Goal: Information Seeking & Learning: Learn about a topic

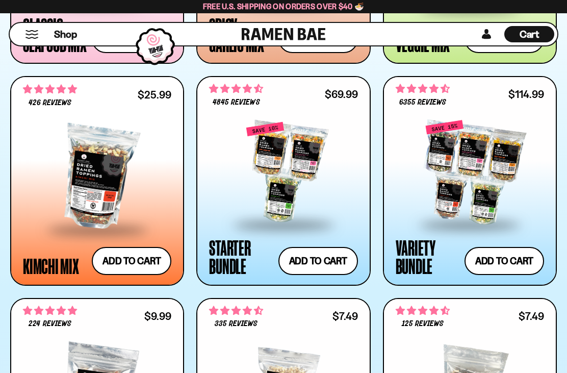
scroll to position [691, 0]
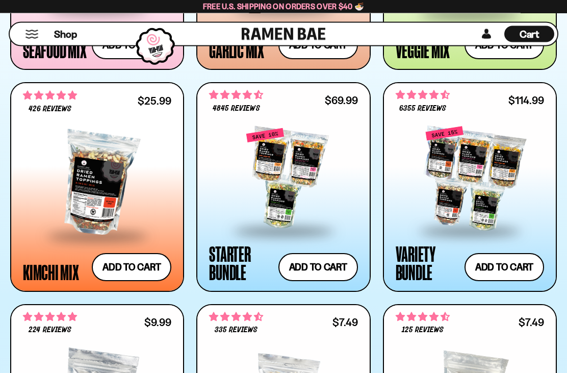
click at [97, 200] on div at bounding box center [97, 184] width 148 height 102
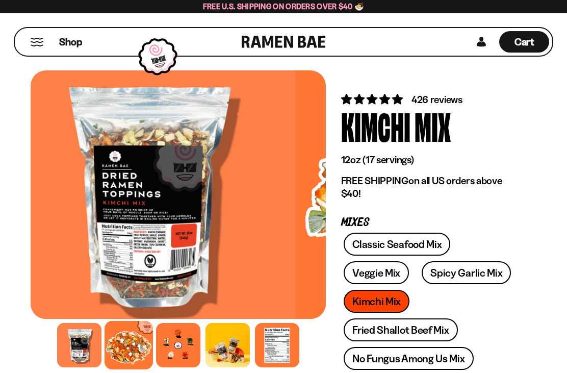
click at [141, 339] on div at bounding box center [128, 345] width 48 height 48
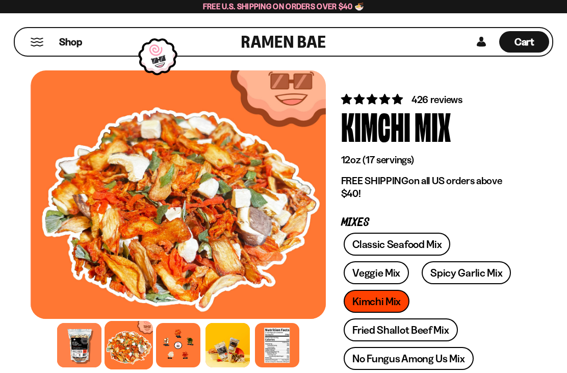
click at [188, 341] on div at bounding box center [178, 345] width 44 height 44
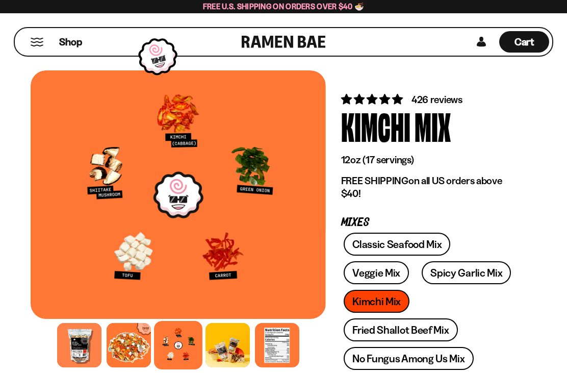
click at [456, 98] on span "426 reviews" at bounding box center [436, 99] width 51 height 12
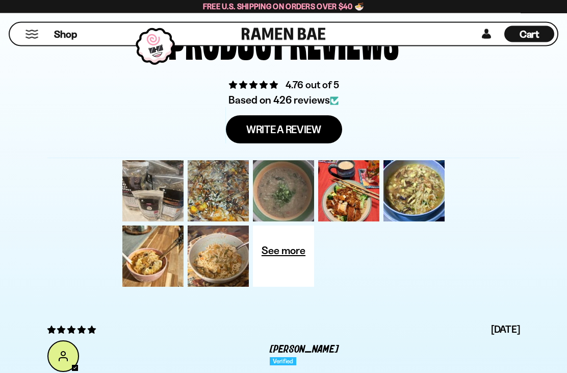
scroll to position [3605, 0]
click at [159, 197] on div at bounding box center [152, 190] width 65 height 65
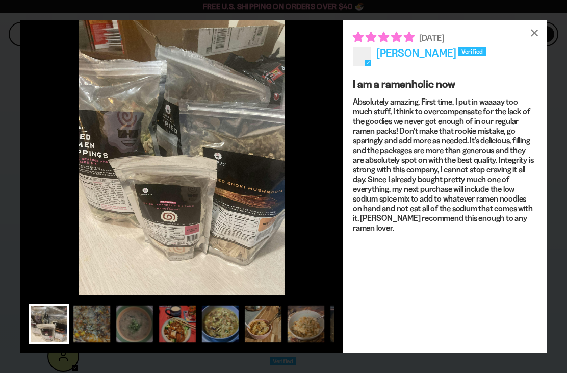
click at [105, 324] on div at bounding box center [91, 323] width 41 height 41
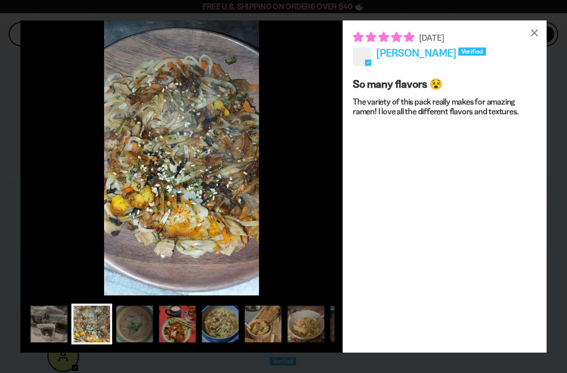
click at [154, 327] on div at bounding box center [134, 323] width 41 height 41
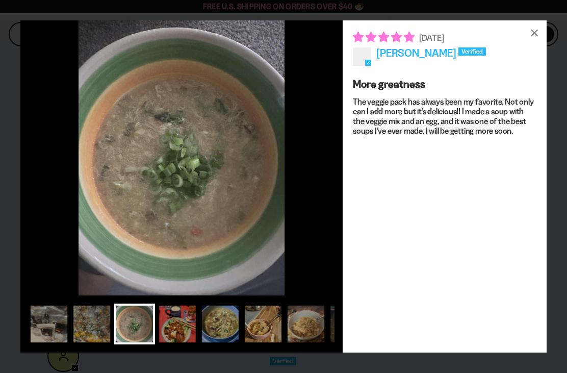
click at [177, 325] on div at bounding box center [177, 323] width 41 height 41
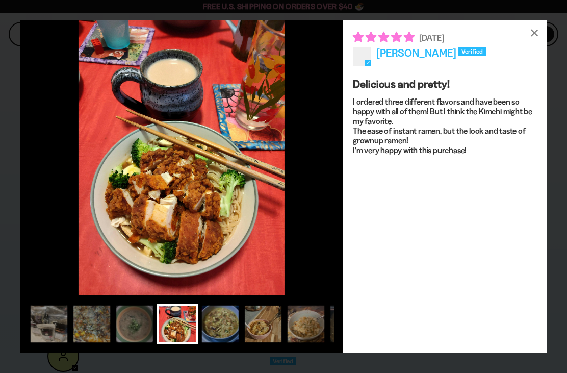
click at [223, 323] on div at bounding box center [220, 323] width 41 height 41
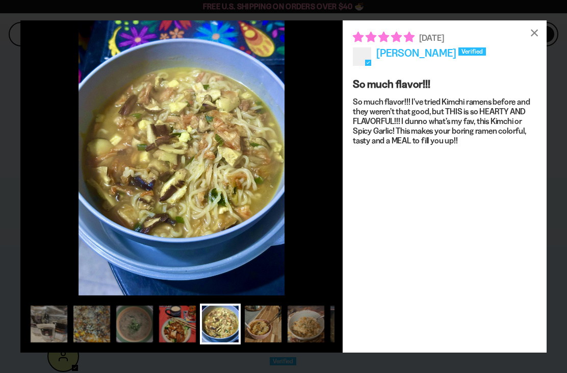
click at [261, 327] on div at bounding box center [263, 323] width 41 height 41
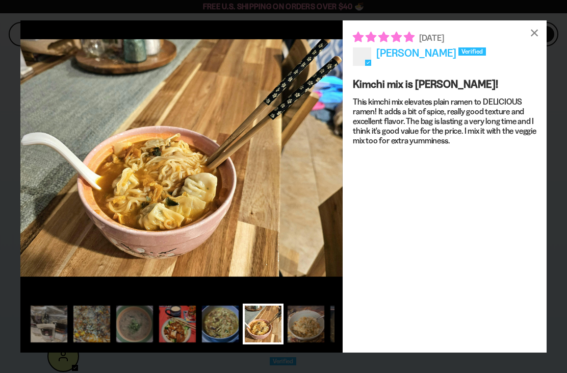
scroll to position [0, 20]
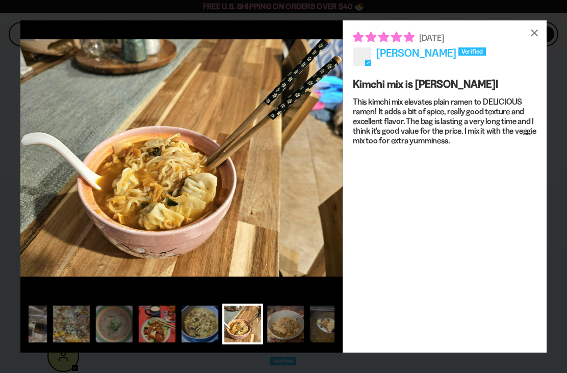
click at [247, 220] on figure at bounding box center [181, 157] width 322 height 275
click at [299, 323] on div at bounding box center [285, 323] width 41 height 41
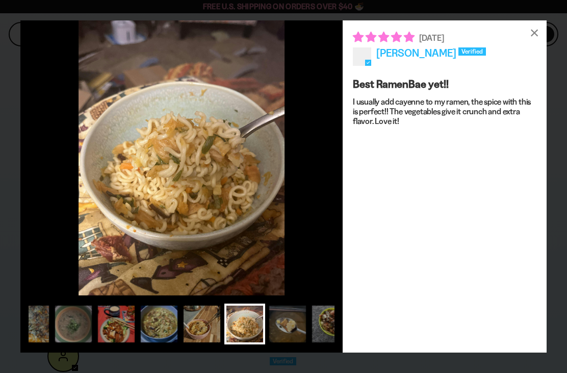
click at [321, 319] on div at bounding box center [330, 323] width 41 height 41
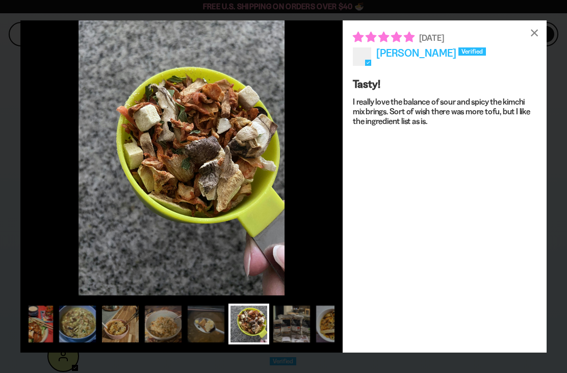
click at [319, 323] on div at bounding box center [334, 323] width 41 height 41
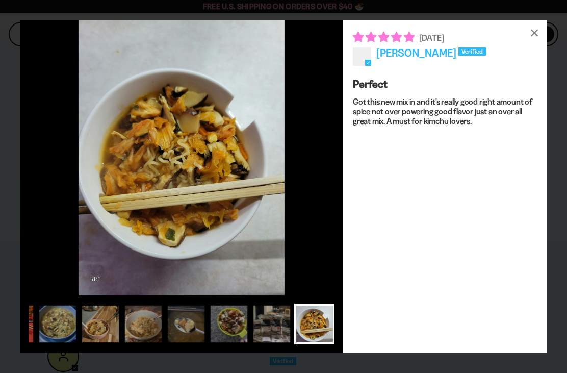
click at [275, 329] on div at bounding box center [271, 323] width 41 height 41
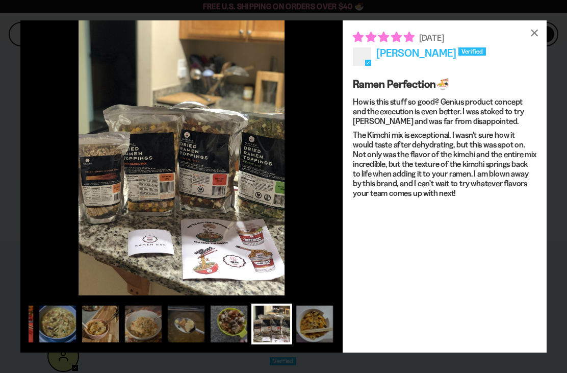
click at [300, 325] on div at bounding box center [314, 323] width 41 height 41
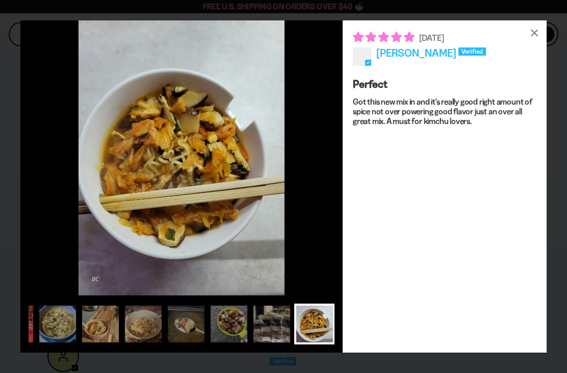
click at [537, 31] on div "×" at bounding box center [534, 32] width 24 height 24
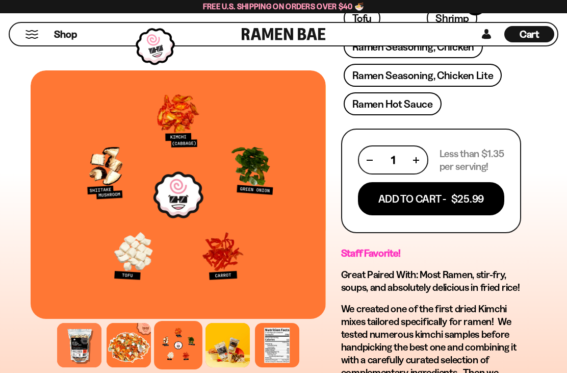
scroll to position [561, 0]
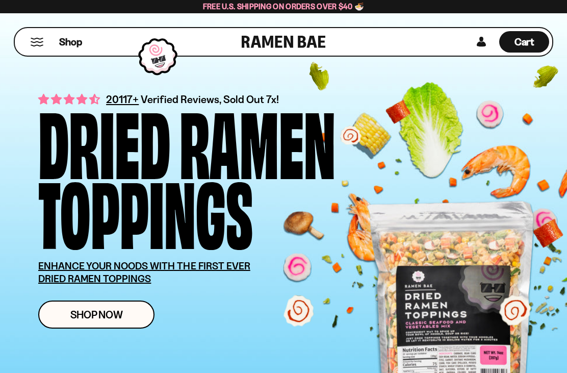
click at [40, 41] on button "Mobile Menu Trigger" at bounding box center [37, 42] width 14 height 9
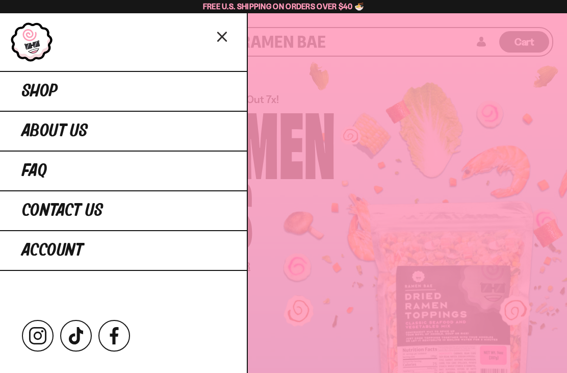
click at [198, 91] on link "Shop" at bounding box center [123, 91] width 247 height 40
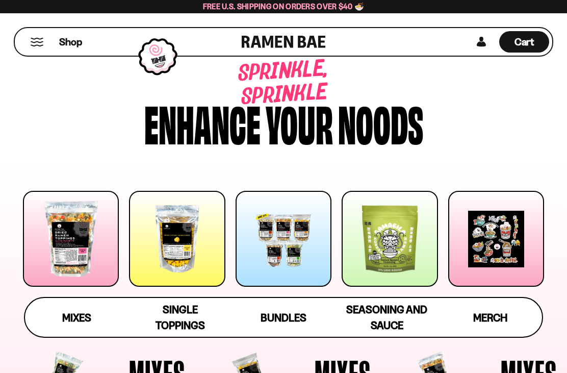
click at [86, 315] on span "Mixes" at bounding box center [76, 317] width 29 height 13
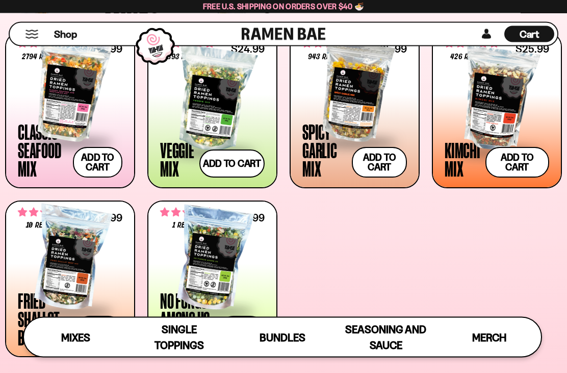
scroll to position [367, 0]
click at [376, 102] on div at bounding box center [354, 90] width 104 height 102
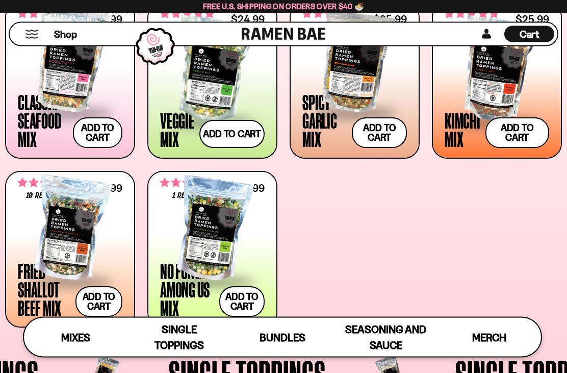
scroll to position [397, 0]
click at [65, 242] on div at bounding box center [70, 229] width 104 height 102
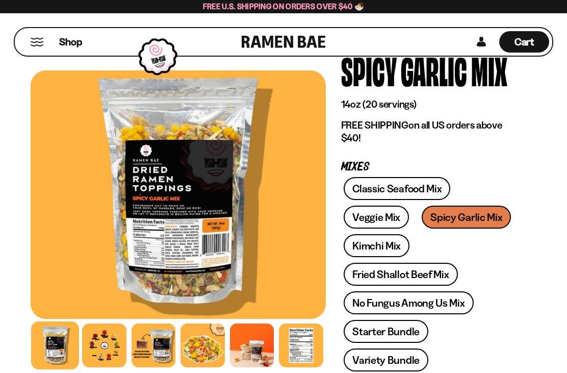
scroll to position [68, 0]
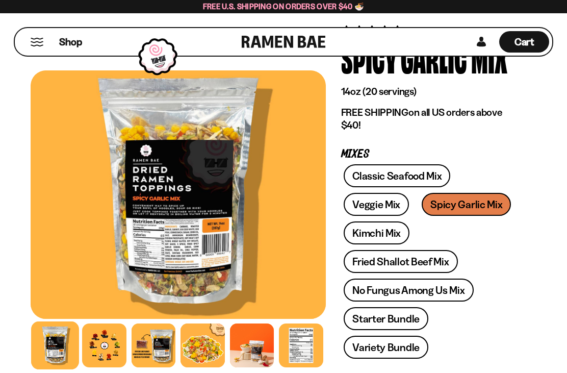
click at [99, 350] on div at bounding box center [104, 345] width 44 height 44
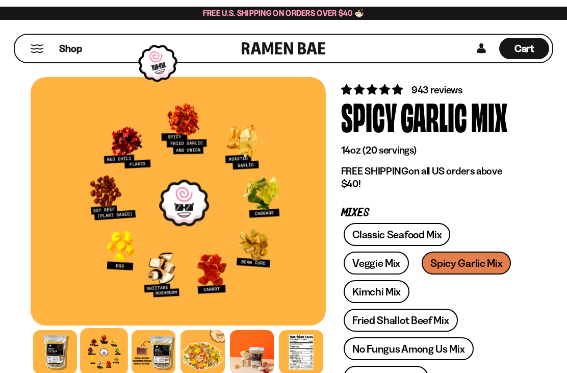
scroll to position [0, 0]
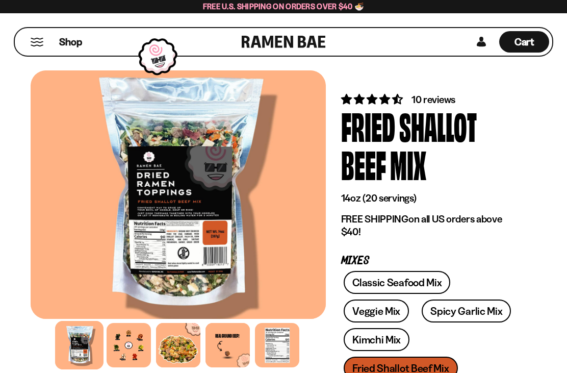
click at [128, 336] on div at bounding box center [129, 345] width 44 height 44
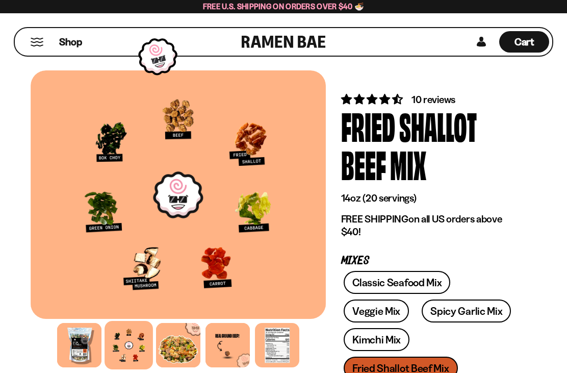
click at [403, 284] on link "Classic Seafood Mix" at bounding box center [397, 282] width 107 height 23
click at [449, 99] on span "10 reviews" at bounding box center [433, 99] width 44 height 12
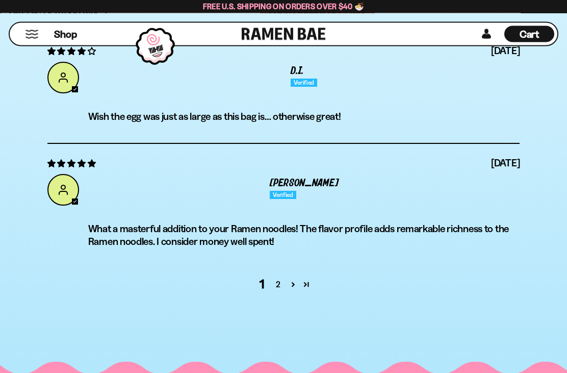
scroll to position [4094, 0]
click at [276, 278] on link "2" at bounding box center [278, 284] width 16 height 12
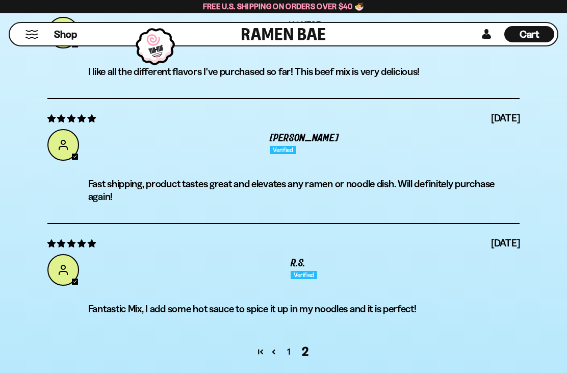
scroll to position [4074, 0]
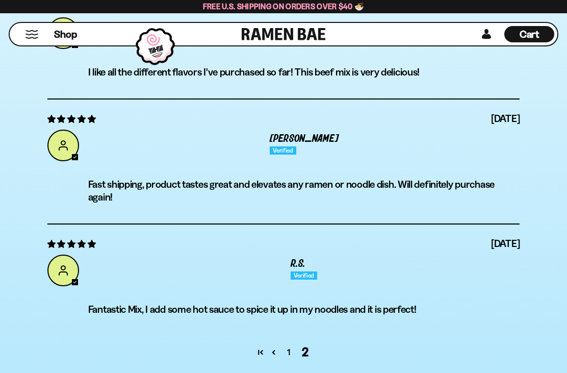
click at [289, 346] on link "1" at bounding box center [288, 352] width 16 height 12
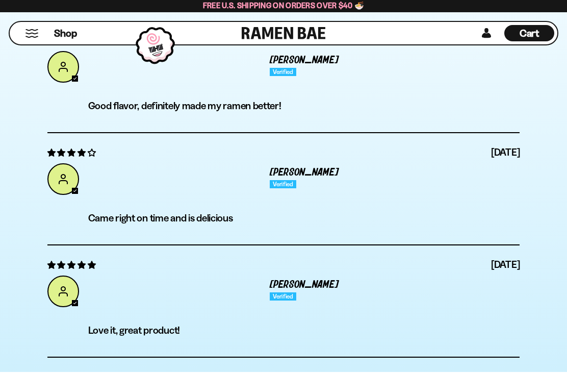
scroll to position [3768, 0]
